Goal: Find specific page/section: Find specific page/section

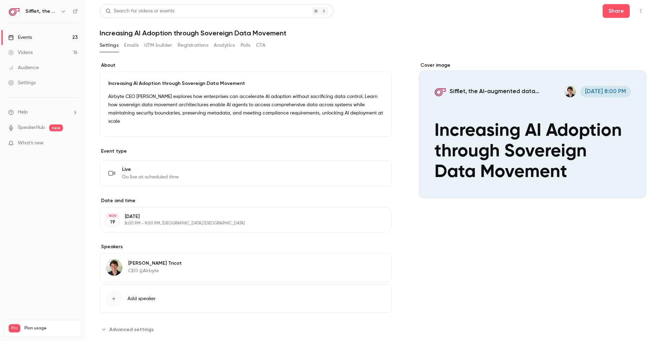
scroll to position [6, 0]
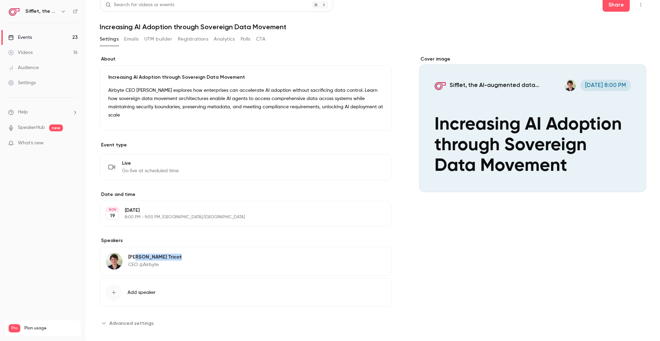
drag, startPoint x: 159, startPoint y: 247, endPoint x: 135, endPoint y: 245, distance: 24.8
click at [128, 248] on div "[PERSON_NAME] CEO @Airbyte Edit" at bounding box center [246, 261] width 292 height 29
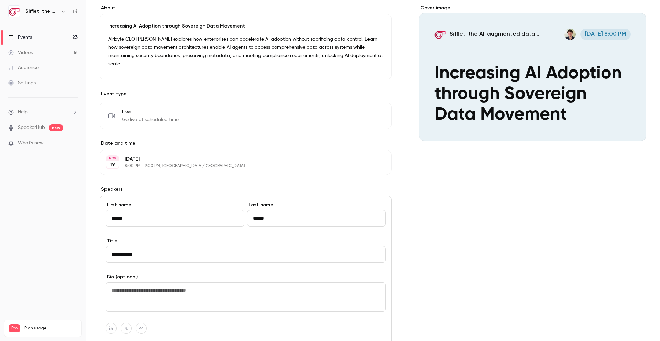
scroll to position [176, 0]
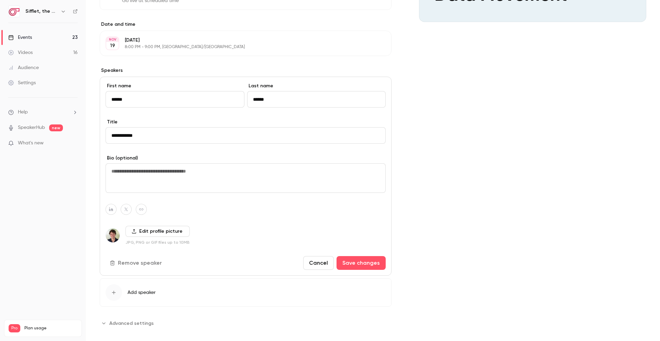
click at [448, 161] on div "Cover image Sifflet, the AI-augmented data observability platform built for dat…" at bounding box center [532, 107] width 227 height 443
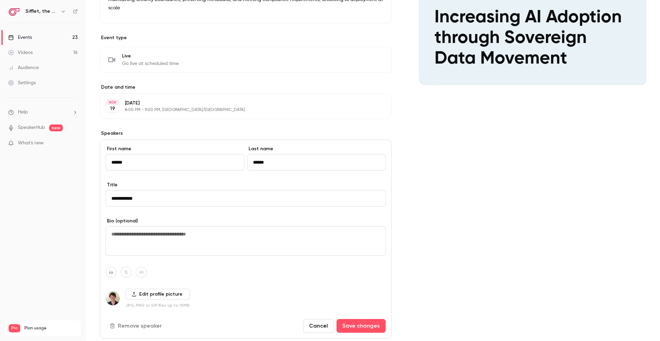
scroll to position [0, 0]
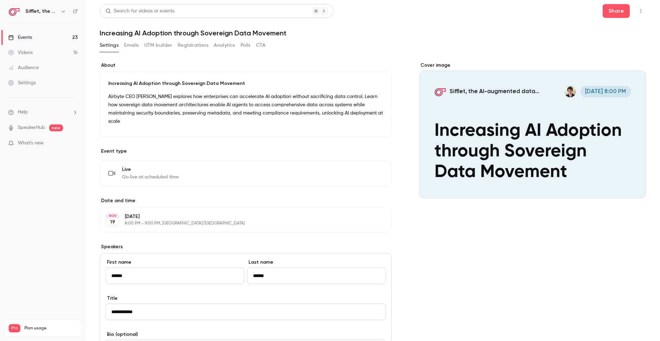
click at [342, 116] on p "Airbyte CEO [PERSON_NAME] explores how enterprises can accelerate AI adoption w…" at bounding box center [245, 108] width 275 height 33
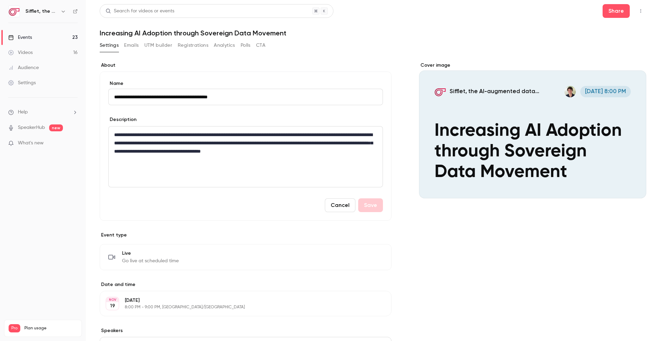
click at [156, 48] on button "UTM builder" at bounding box center [158, 45] width 28 height 11
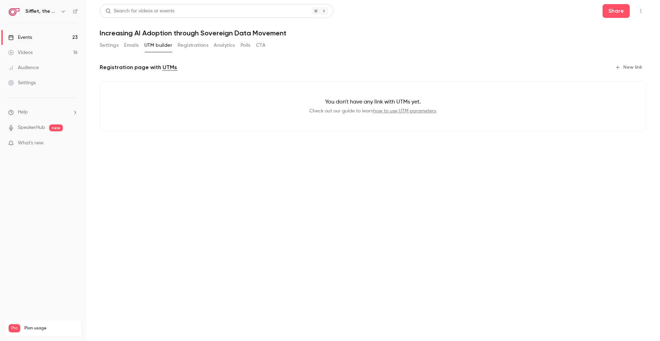
click at [128, 45] on button "Emails" at bounding box center [131, 45] width 14 height 11
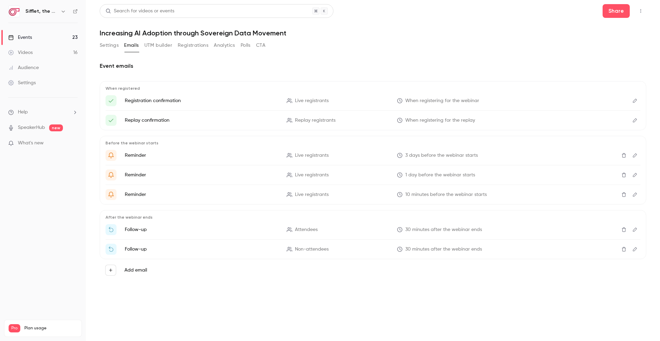
click at [192, 44] on button "Registrations" at bounding box center [193, 45] width 31 height 11
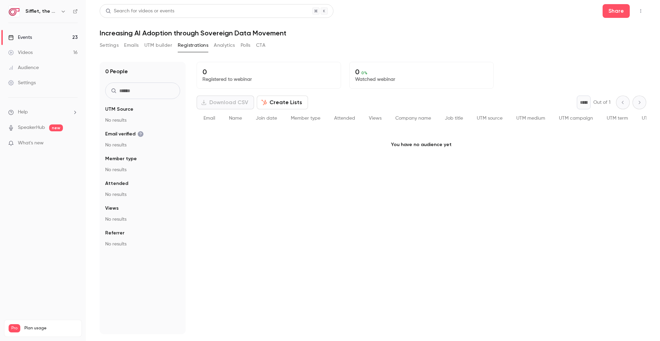
click at [222, 46] on button "Analytics" at bounding box center [224, 45] width 21 height 11
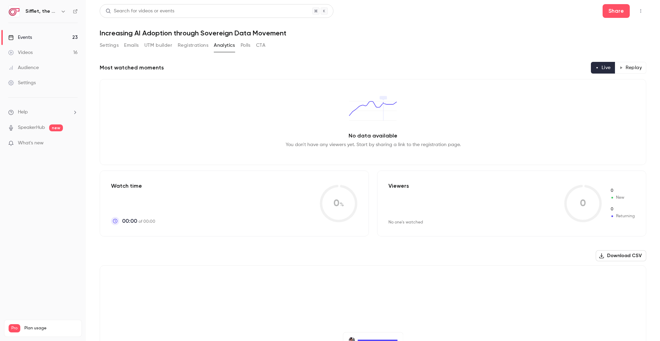
click at [241, 47] on button "Polls" at bounding box center [246, 45] width 10 height 11
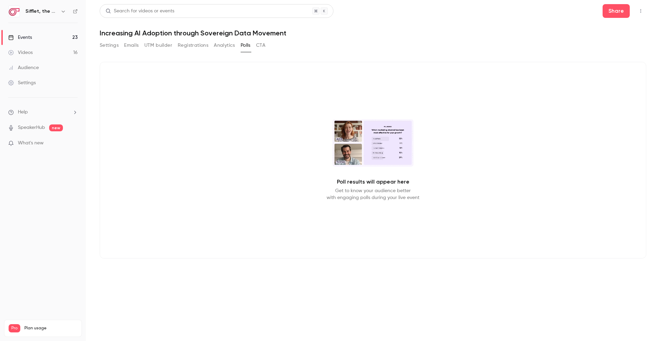
click at [264, 45] on button "CTA" at bounding box center [260, 45] width 9 height 11
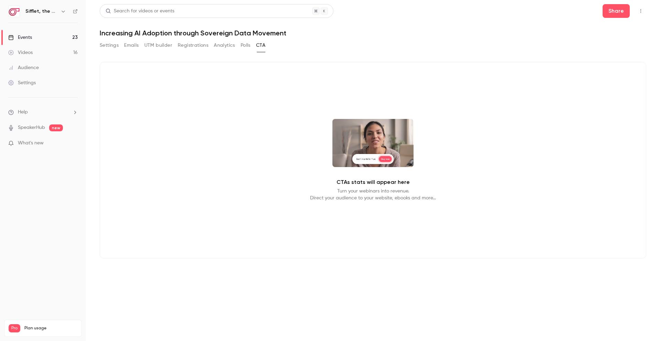
click at [152, 47] on button "UTM builder" at bounding box center [158, 45] width 28 height 11
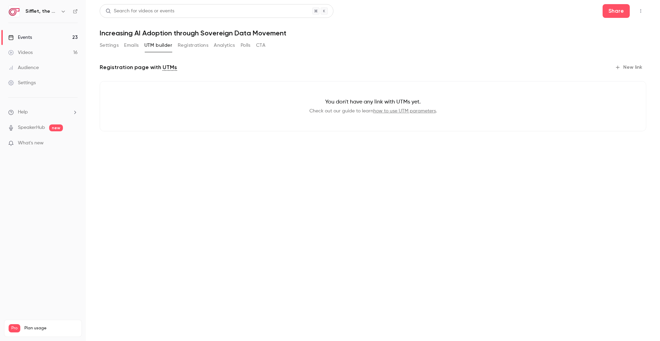
click at [46, 40] on link "Events 23" at bounding box center [43, 37] width 86 height 15
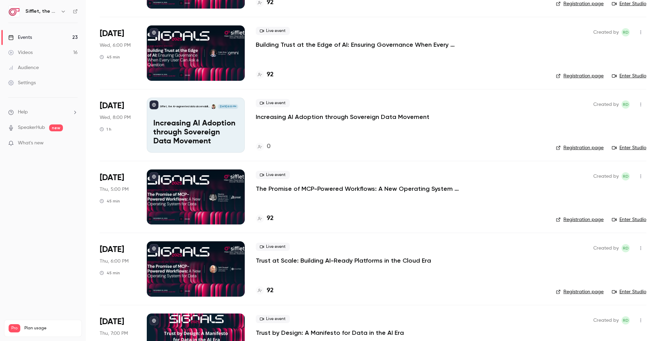
scroll to position [1039, 0]
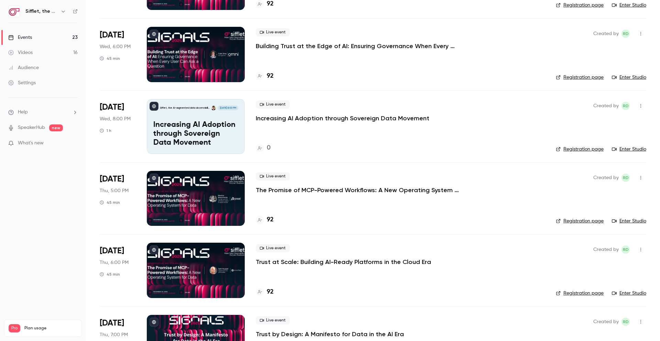
click at [409, 113] on div "Live event Increasing AI Adoption through Sovereign Data Movement" at bounding box center [400, 111] width 289 height 22
click at [398, 122] on div "Live event Increasing AI Adoption through Sovereign Data Movement 0" at bounding box center [400, 126] width 289 height 55
click at [398, 120] on p "Increasing AI Adoption through Sovereign Data Movement" at bounding box center [343, 118] width 174 height 8
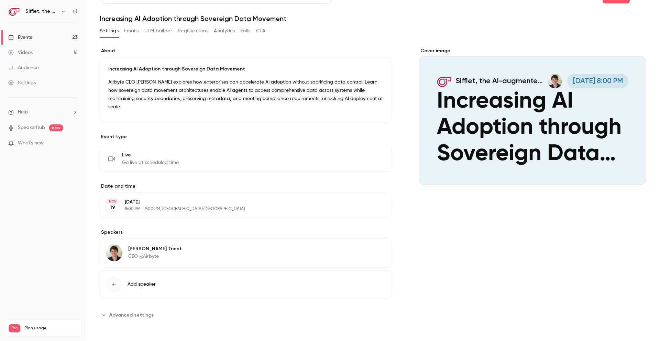
scroll to position [6, 0]
